Goal: Navigation & Orientation: Understand site structure

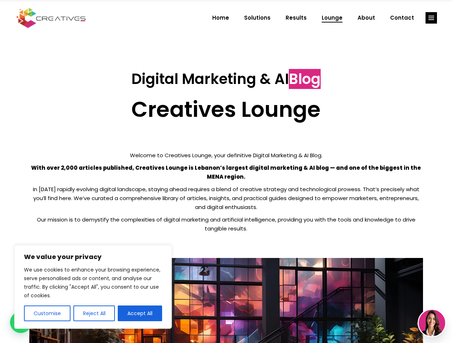
click at [226, 172] on p "With over 2,000 articles published, Creatives Lounge is Lebanon’s largest digit…" at bounding box center [225, 172] width 393 height 18
click at [47, 314] on button "Customise" at bounding box center [47, 314] width 46 height 16
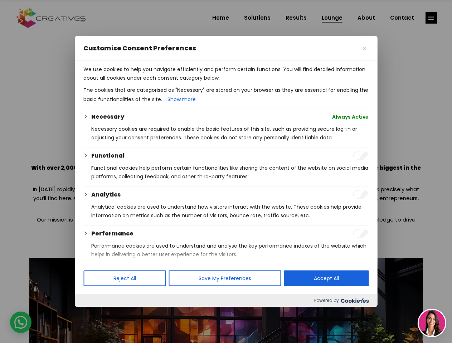
click at [94, 314] on div at bounding box center [226, 171] width 452 height 343
click at [140, 82] on p "We use cookies to help you navigate efficiently and perform certain functions. …" at bounding box center [225, 73] width 285 height 17
click at [431, 18] on div at bounding box center [226, 171] width 452 height 343
click at [432, 323] on img at bounding box center [431, 323] width 26 height 26
